Goal: Information Seeking & Learning: Learn about a topic

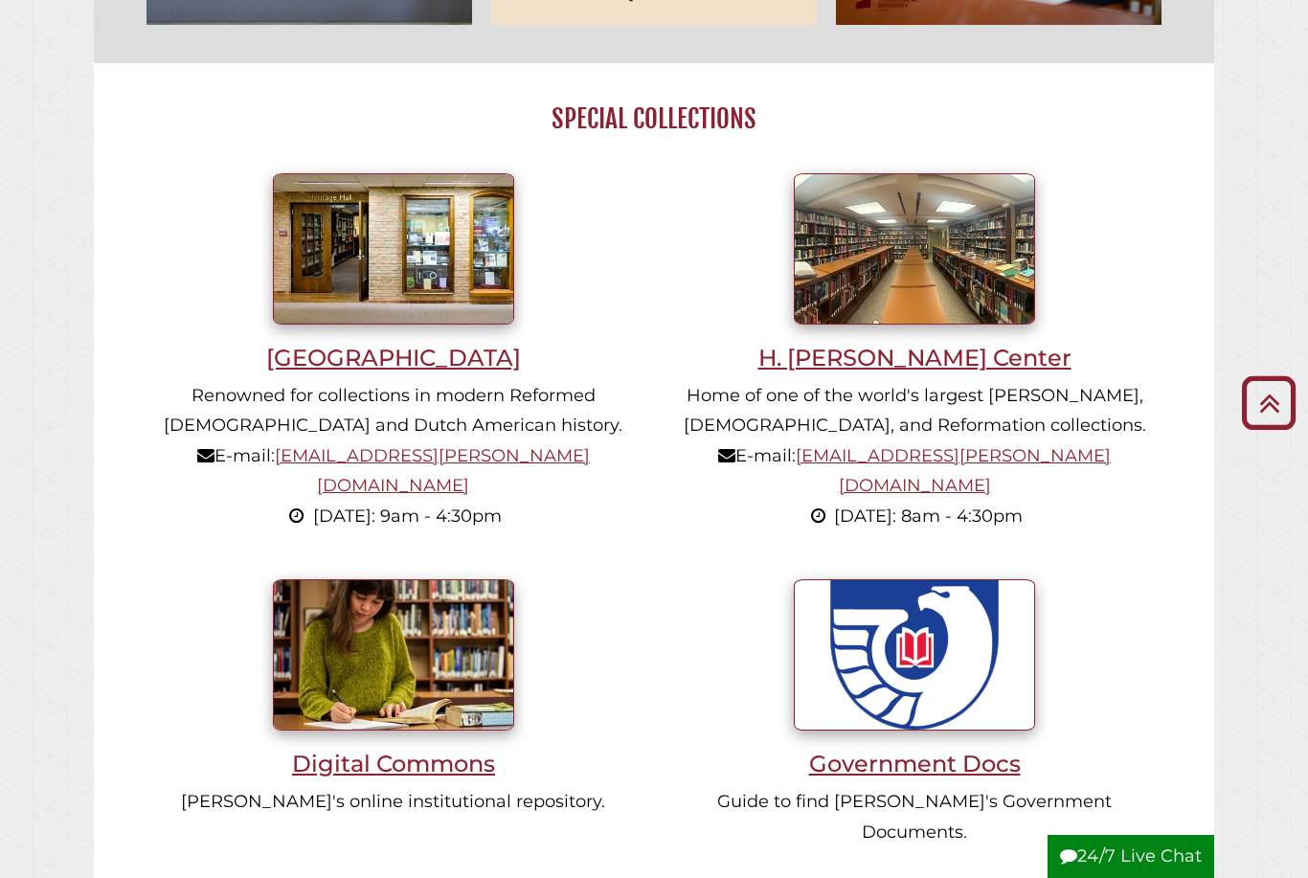
scroll to position [1033, 0]
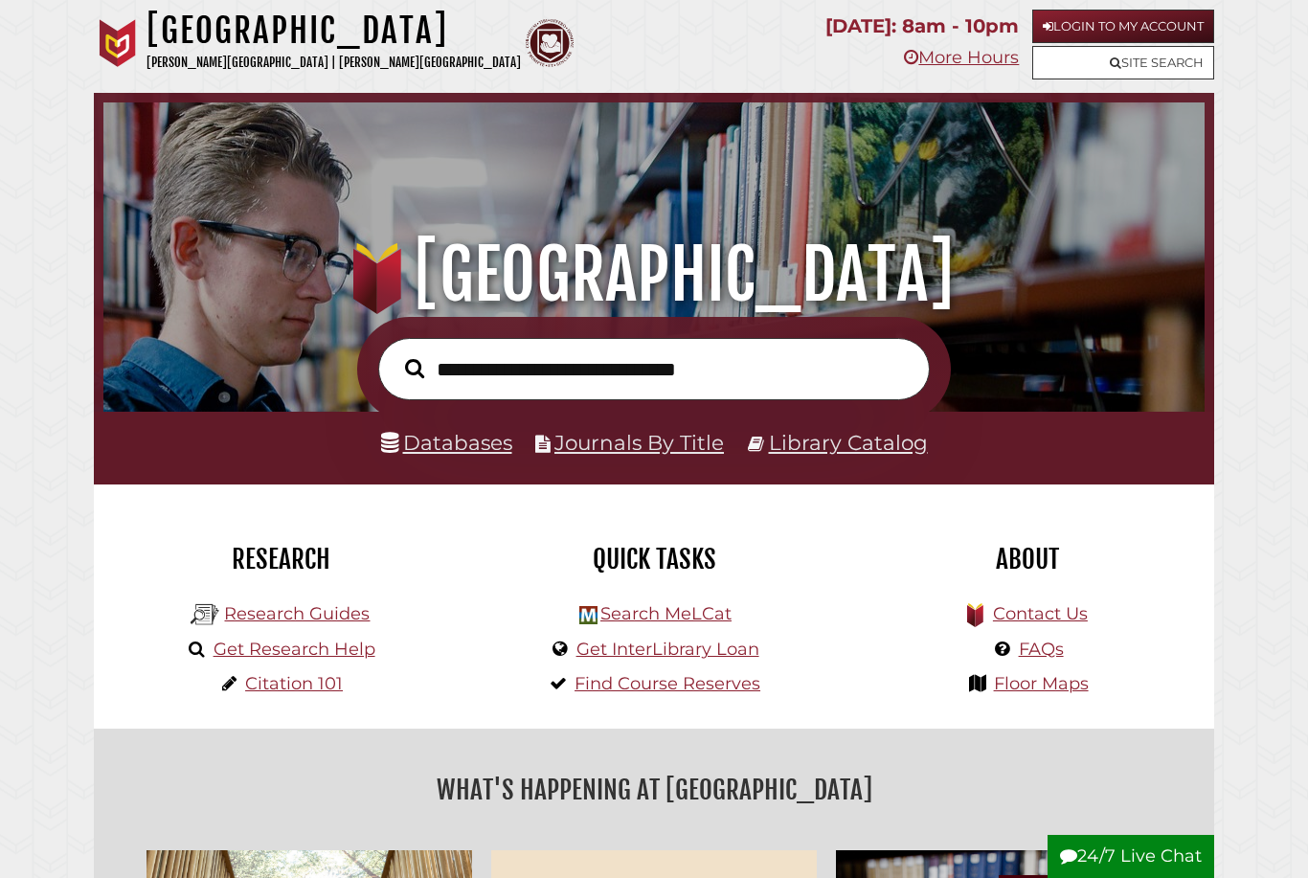
scroll to position [364, 1092]
type input "********"
click at [415, 370] on button "Search" at bounding box center [414, 368] width 38 height 30
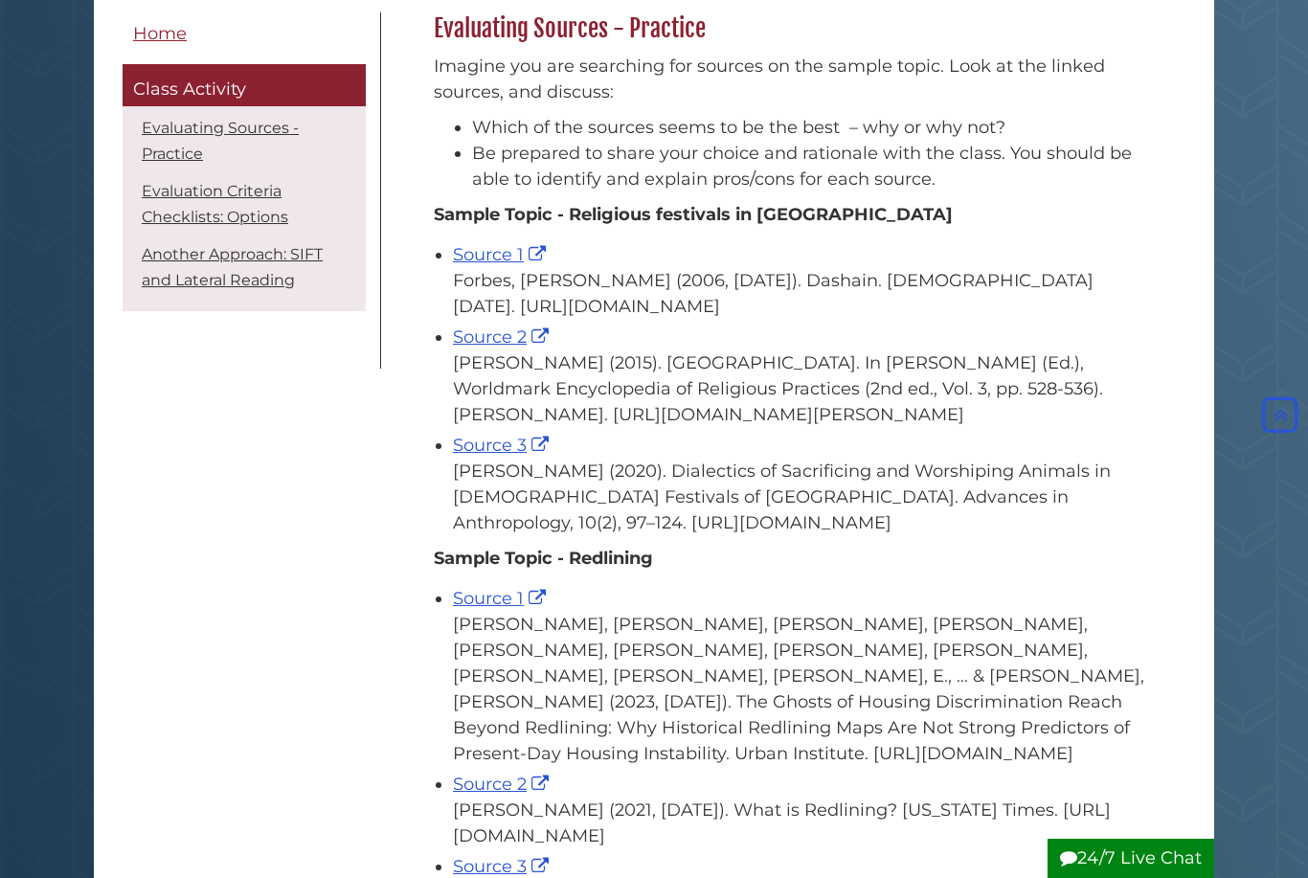
scroll to position [316, 0]
click at [505, 260] on link "Source 1" at bounding box center [502, 255] width 98 height 21
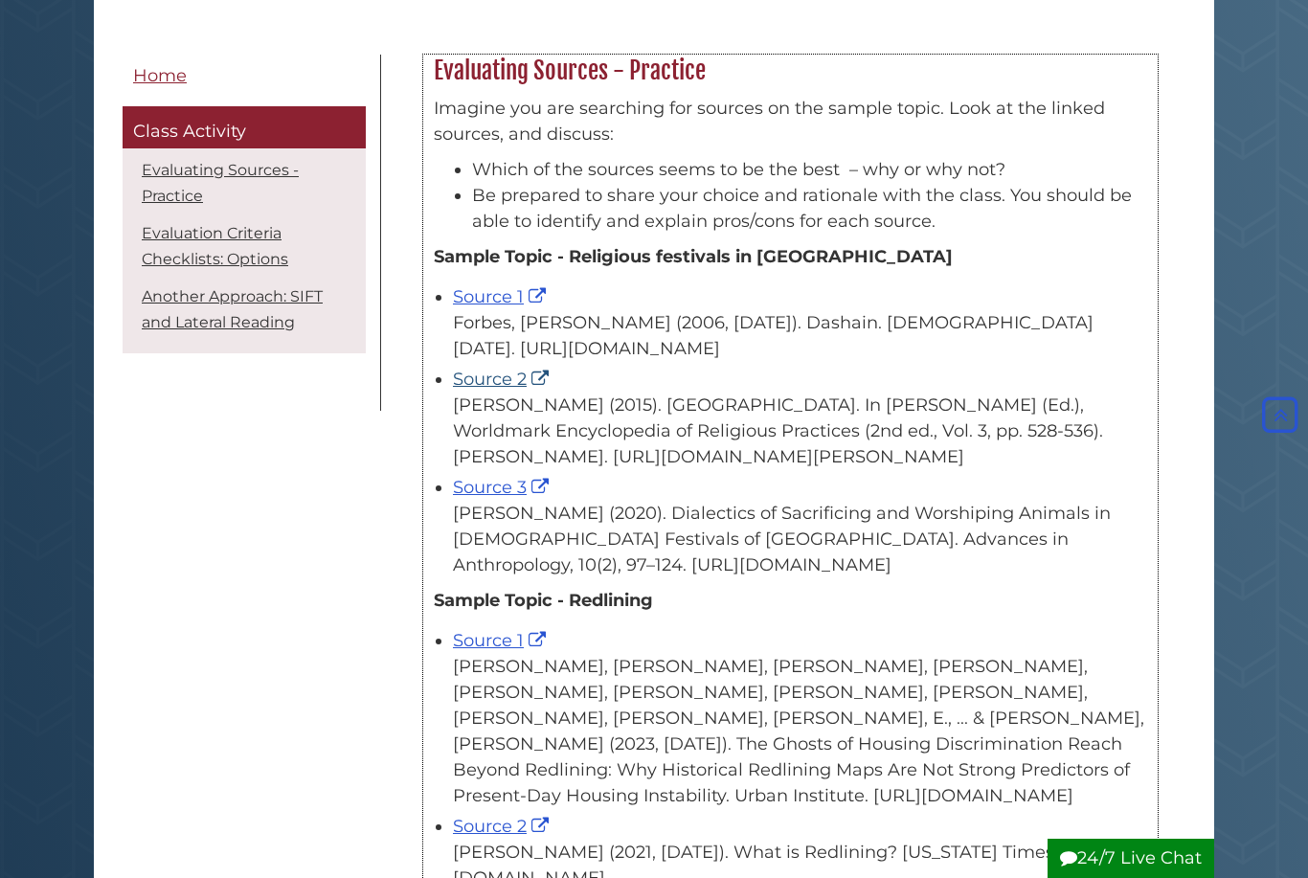
click at [502, 390] on link "Source 2" at bounding box center [503, 379] width 101 height 21
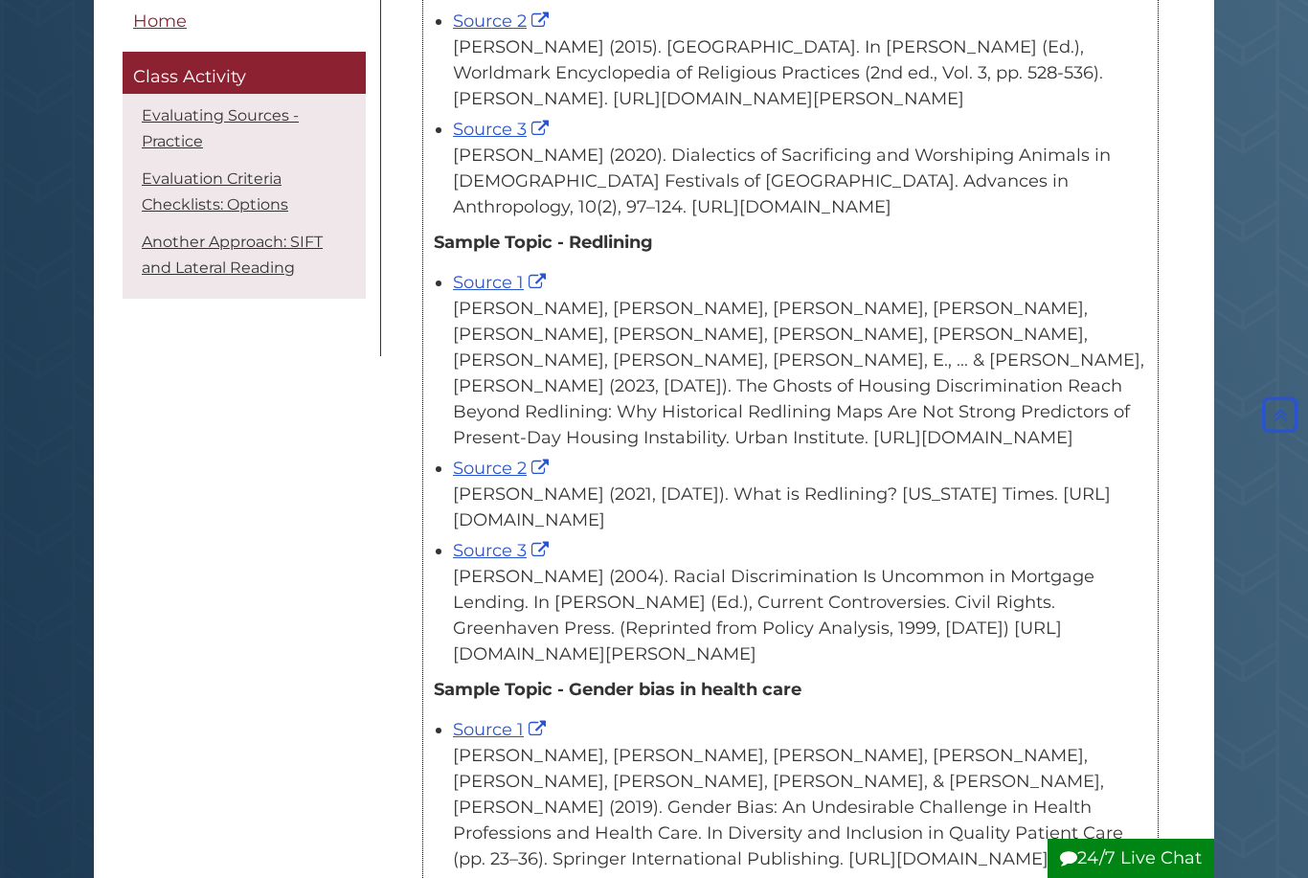
scroll to position [620, 0]
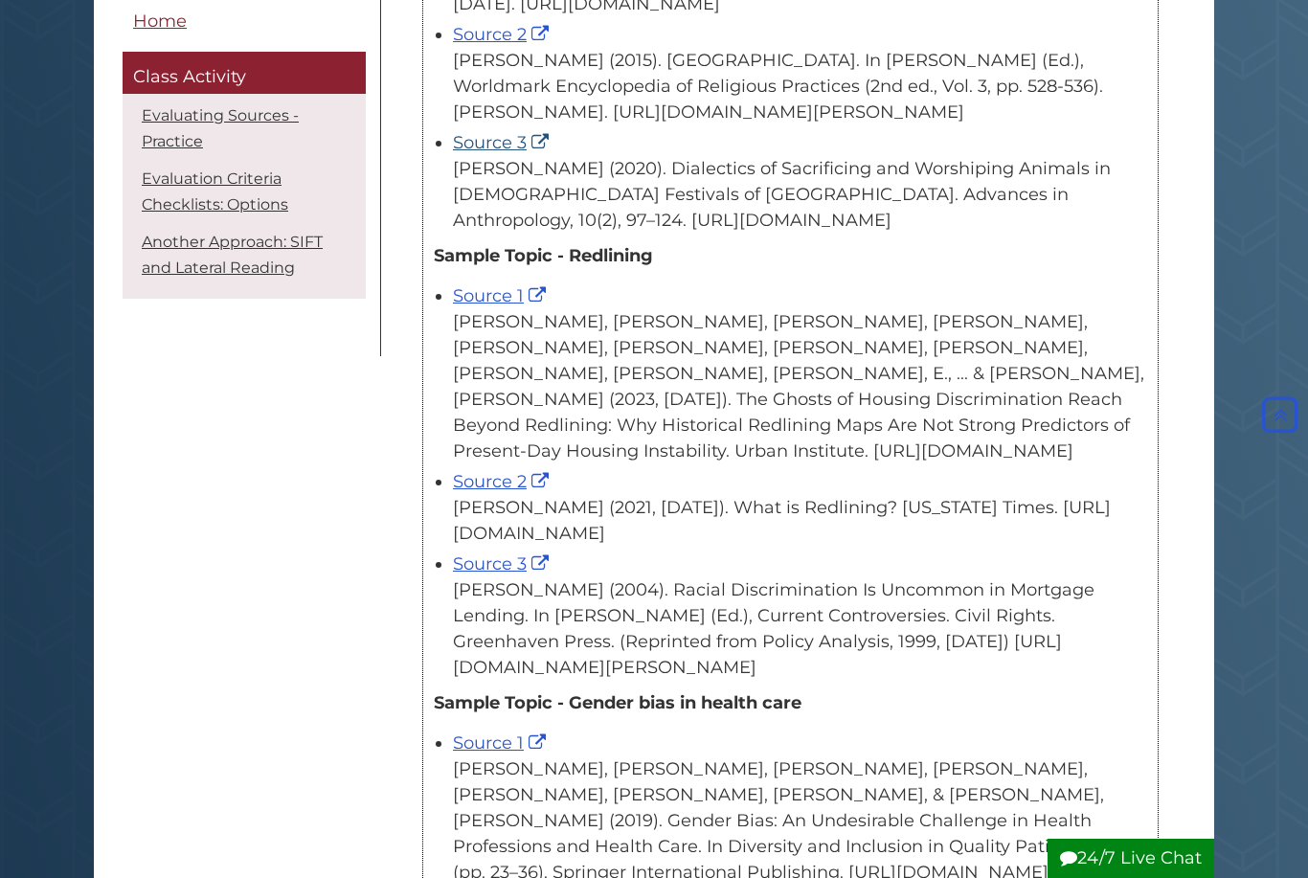
click at [520, 153] on link "Source 3" at bounding box center [503, 142] width 101 height 21
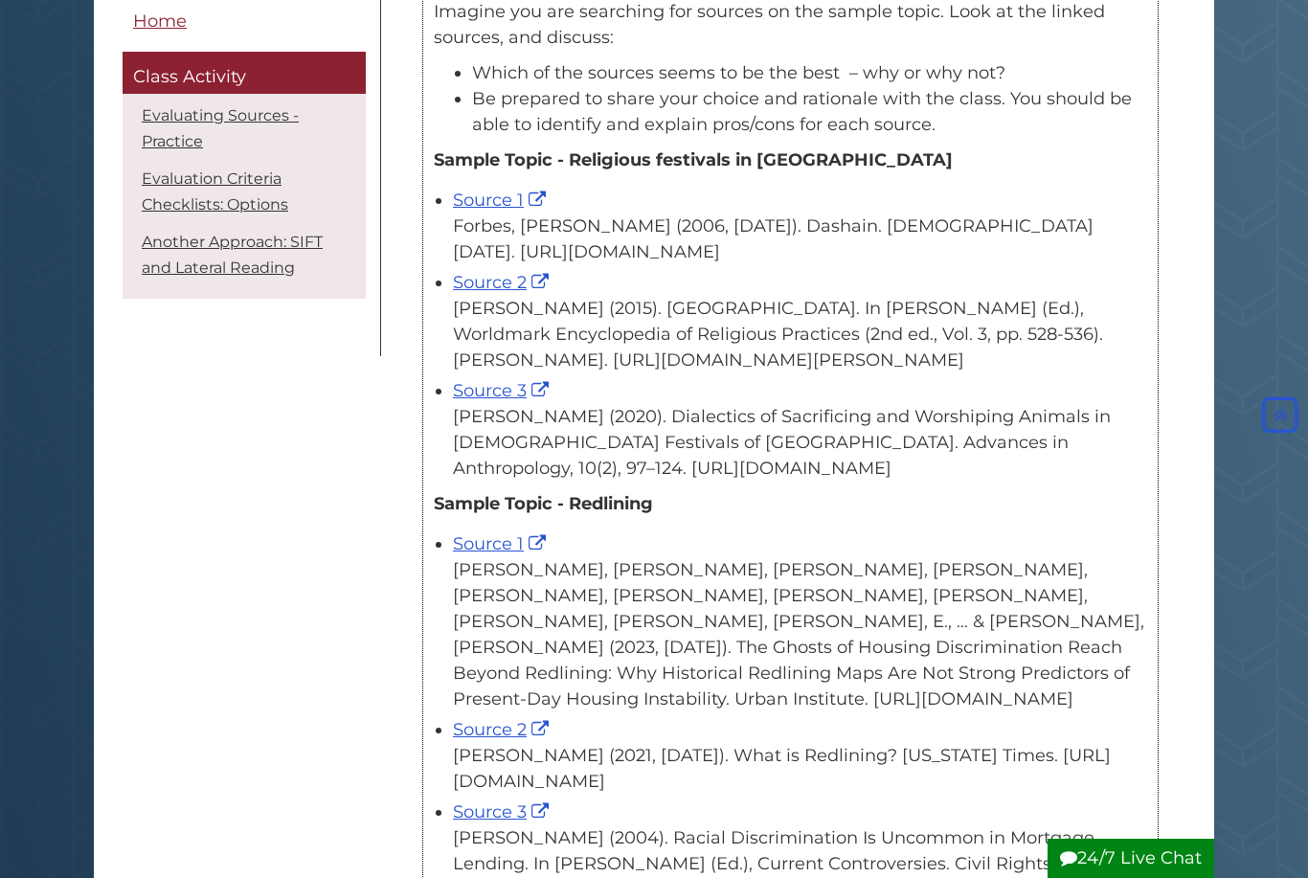
scroll to position [229, 0]
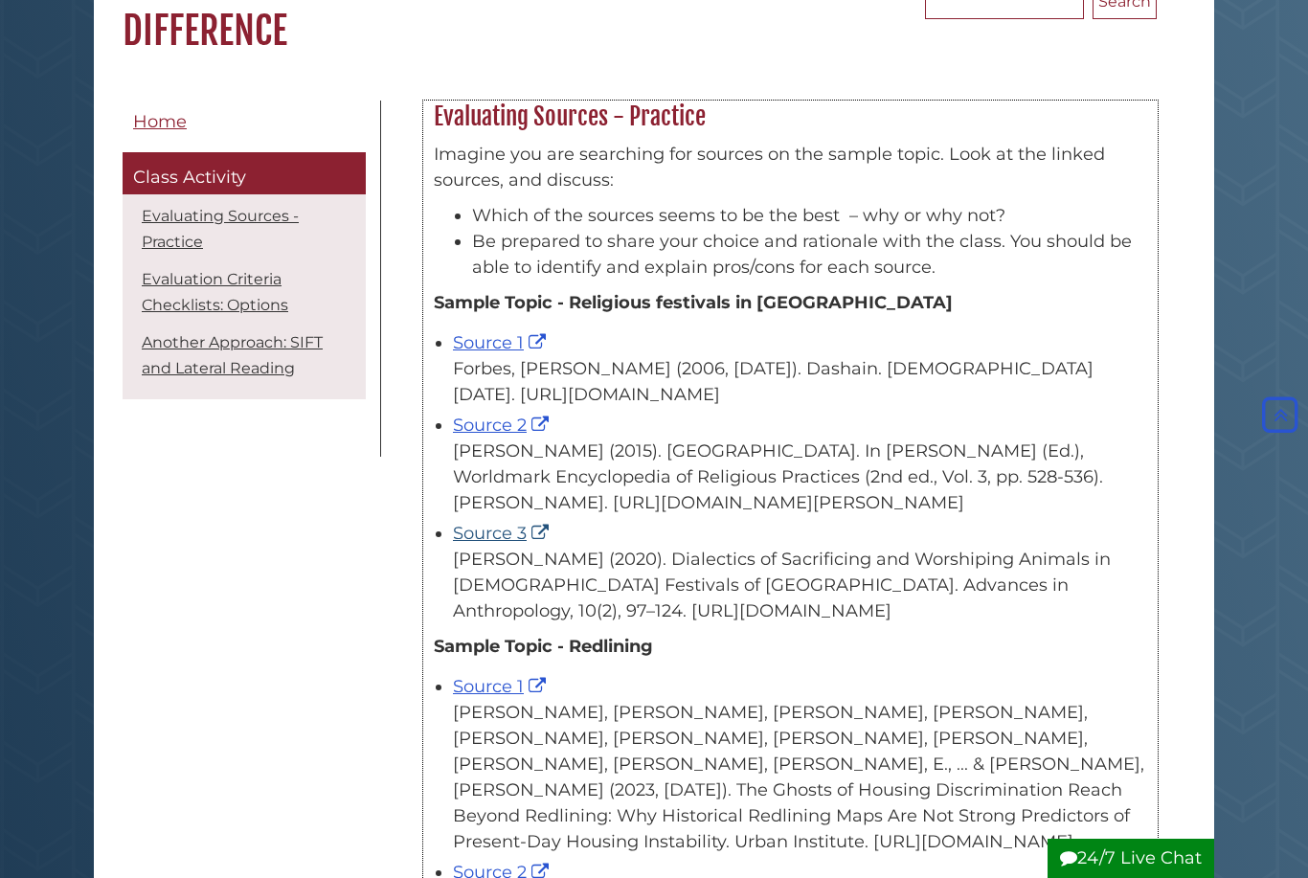
click at [526, 544] on link "Source 3" at bounding box center [503, 533] width 101 height 21
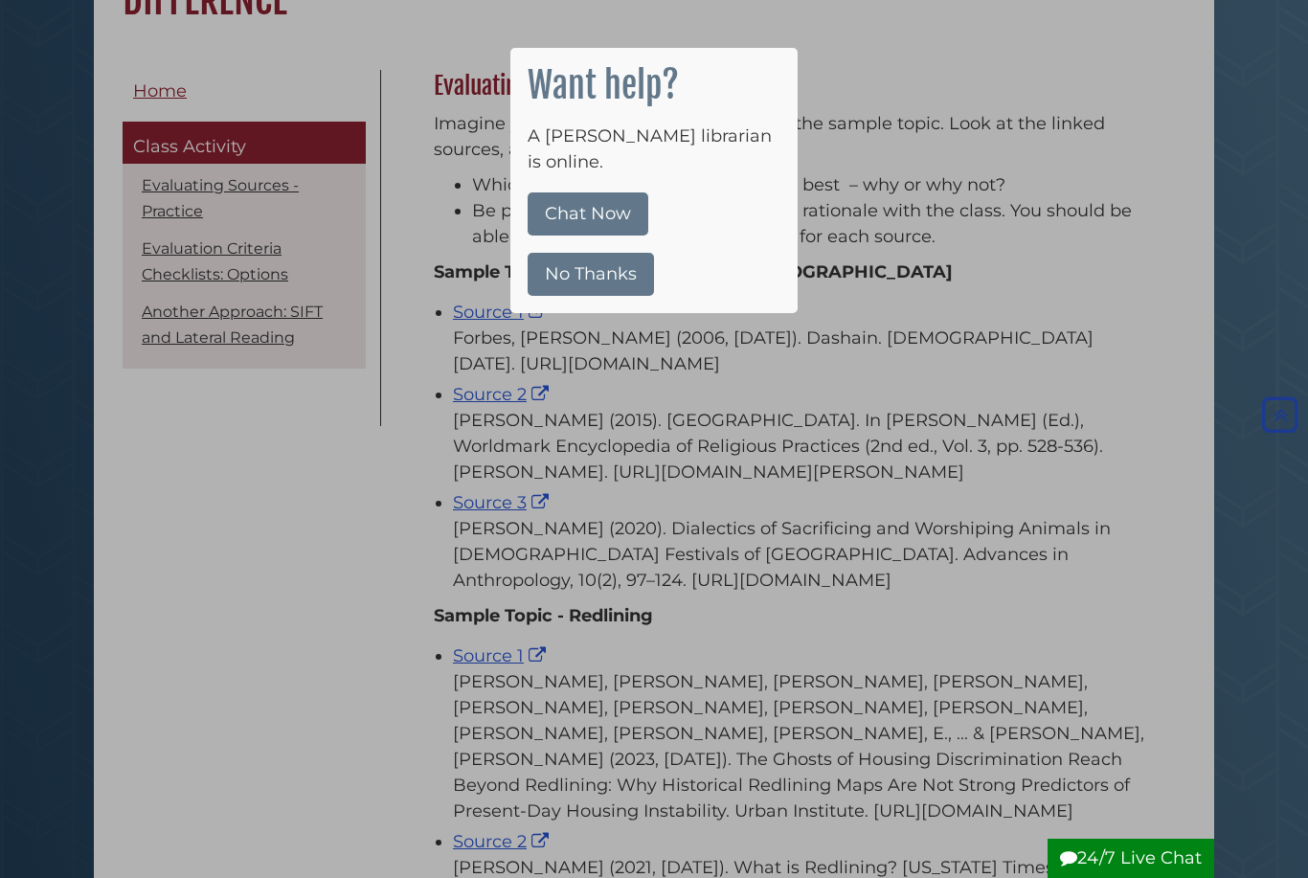
click at [601, 253] on button "No Thanks" at bounding box center [591, 274] width 126 height 43
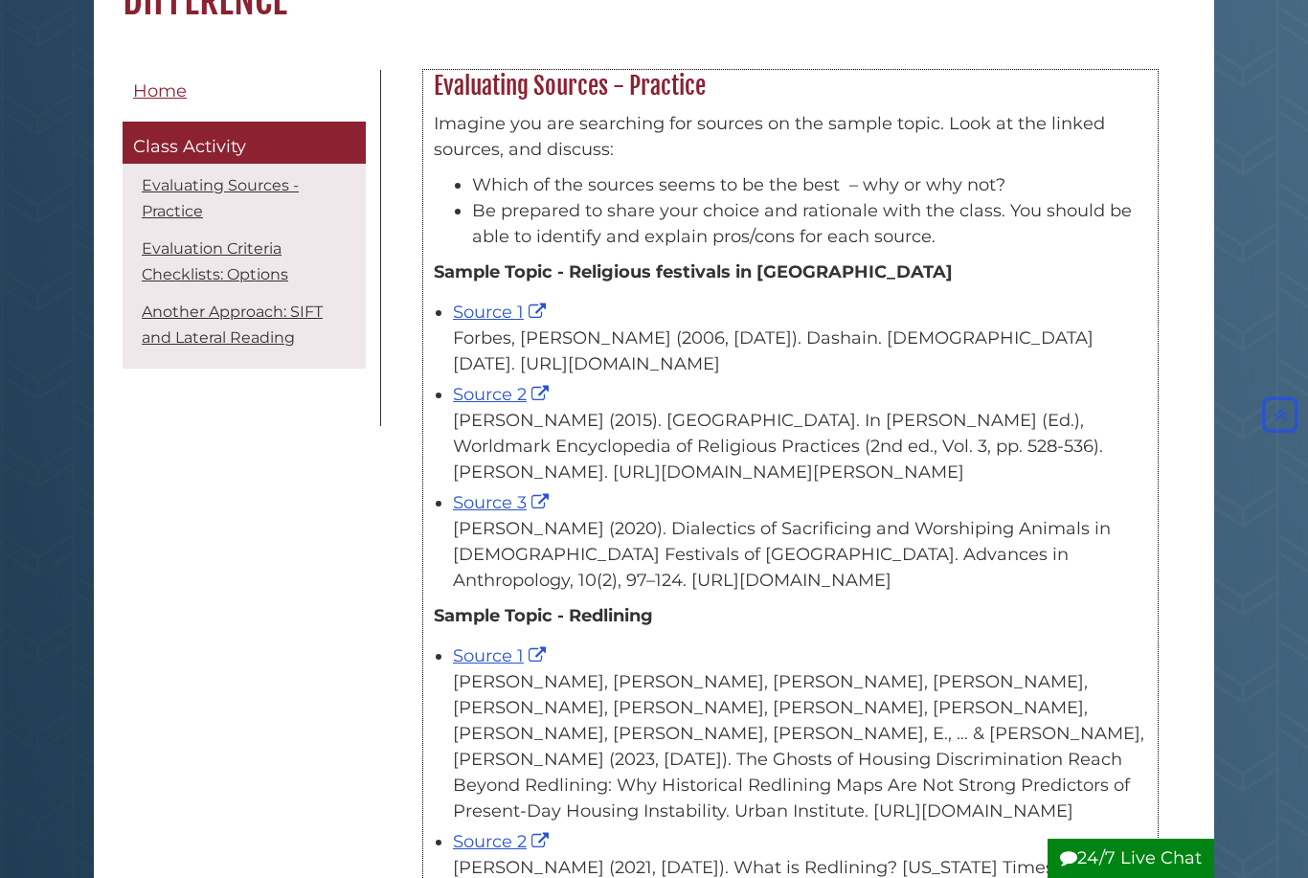
scroll to position [330, 0]
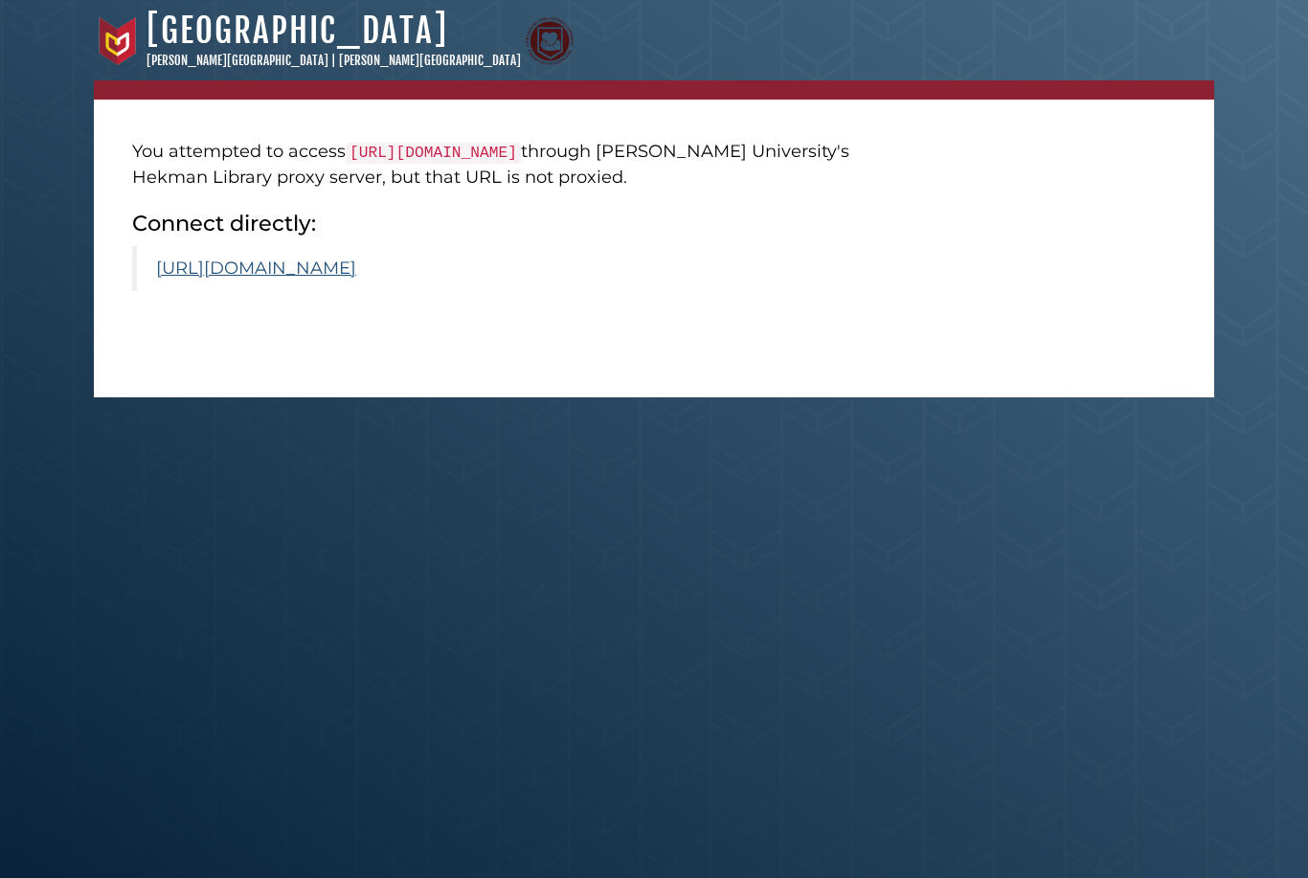
click at [356, 279] on link "[URL][DOMAIN_NAME]" at bounding box center [256, 268] width 200 height 21
